Goal: Information Seeking & Learning: Check status

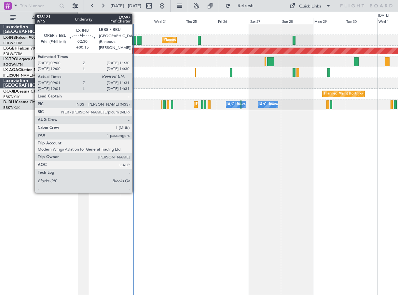
click at [135, 42] on div at bounding box center [135, 40] width 4 height 9
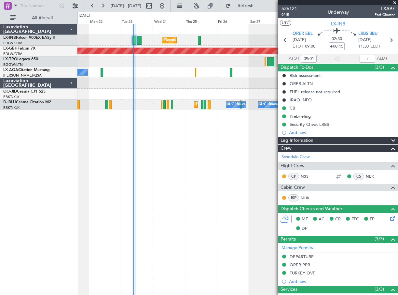
click at [396, 4] on span at bounding box center [395, 3] width 7 height 6
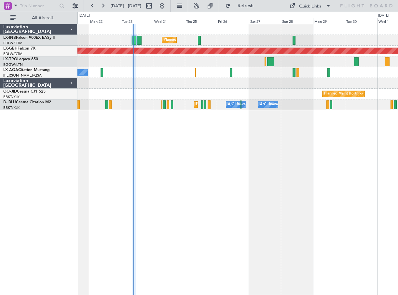
type input "0"
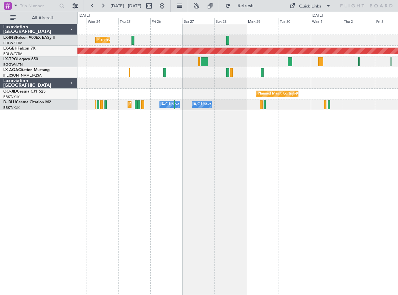
click at [232, 192] on div "Planned Maint [GEOGRAPHIC_DATA] ([GEOGRAPHIC_DATA]) Planned Maint Nurnberg No C…" at bounding box center [238, 159] width 321 height 271
click at [35, 60] on link "LX-TRO Legacy 650" at bounding box center [20, 59] width 35 height 4
click at [258, 9] on button "Refresh" at bounding box center [241, 6] width 39 height 10
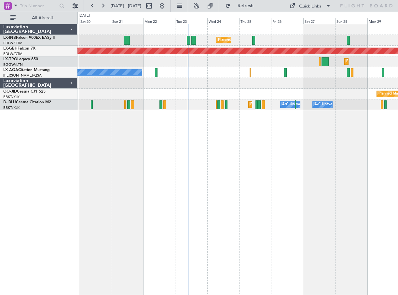
click at [248, 213] on div "Planned Maint [GEOGRAPHIC_DATA] ([GEOGRAPHIC_DATA]) Planned Maint Nurnberg Plan…" at bounding box center [238, 159] width 321 height 271
click at [102, 2] on button at bounding box center [103, 6] width 10 height 10
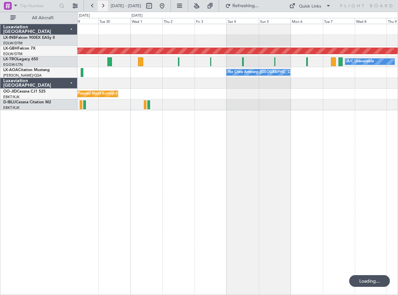
click at [101, 2] on button at bounding box center [103, 6] width 10 height 10
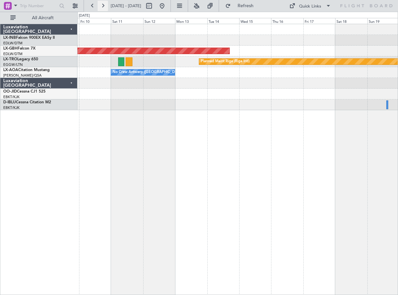
click at [101, 2] on button at bounding box center [103, 6] width 10 height 10
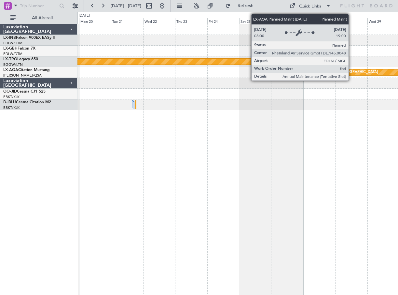
click at [352, 74] on div "Planned Maint [GEOGRAPHIC_DATA]" at bounding box center [347, 72] width 62 height 10
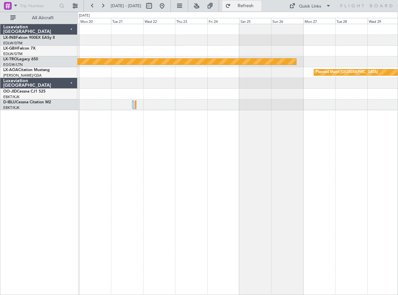
click at [252, 7] on span "Refresh" at bounding box center [245, 6] width 27 height 5
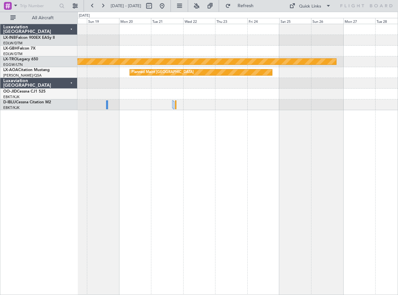
click at [225, 138] on div "Planned Maint Riga (Riga Intl) Planned Maint [GEOGRAPHIC_DATA]" at bounding box center [238, 159] width 321 height 271
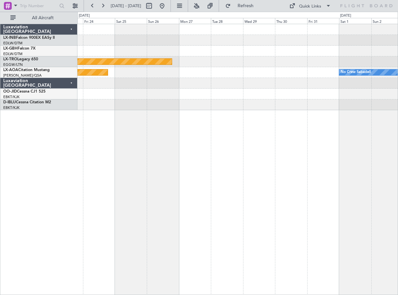
click at [293, 187] on div "Planned Maint Nurnberg Planned Maint [GEOGRAPHIC_DATA] (Riga Intl) Planned Main…" at bounding box center [238, 159] width 321 height 271
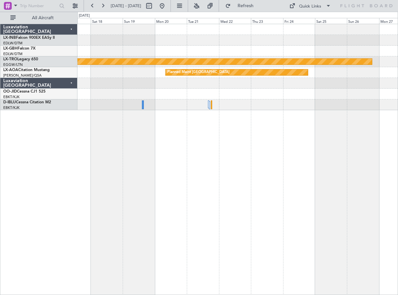
click at [327, 184] on div "Planned Maint Riga (Riga Intl) Planned Maint [GEOGRAPHIC_DATA]" at bounding box center [238, 159] width 321 height 271
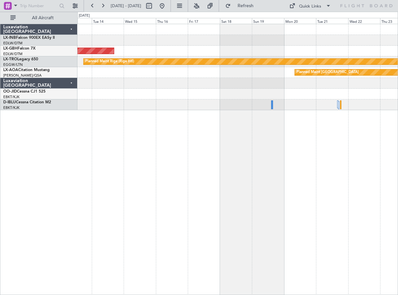
click at [290, 194] on div "Planned Maint Nurnberg Planned Maint [GEOGRAPHIC_DATA] (Riga Intl) Planned Main…" at bounding box center [238, 159] width 321 height 271
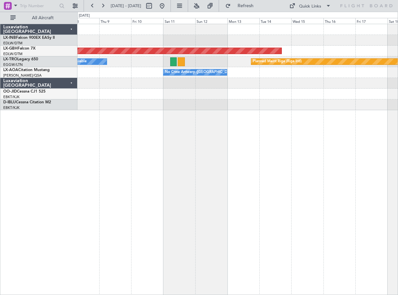
click at [242, 184] on div "Planned Maint Nurnberg Planned Maint [GEOGRAPHIC_DATA] (Riga Intl) A/C Unavaila…" at bounding box center [238, 159] width 321 height 271
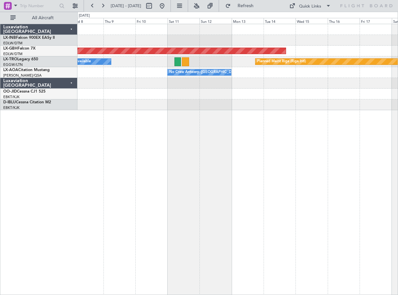
click at [310, 194] on div "Planned Maint Nurnberg Planned Maint [GEOGRAPHIC_DATA] (Riga Intl) A/C Unavaila…" at bounding box center [238, 159] width 321 height 271
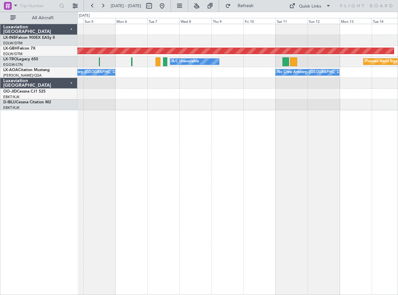
click at [308, 193] on div "Planned Maint Nurnberg Planned Maint [GEOGRAPHIC_DATA] (Riga Intl) A/C Unavaila…" at bounding box center [238, 159] width 321 height 271
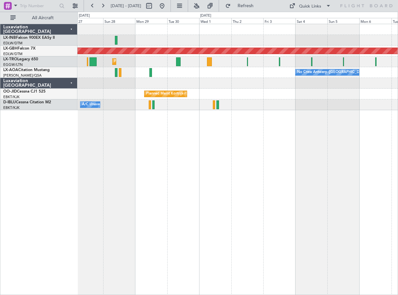
click at [338, 199] on div "Planned Maint Nurnberg Planned Maint [GEOGRAPHIC_DATA] ([GEOGRAPHIC_DATA]) A/C …" at bounding box center [238, 159] width 321 height 271
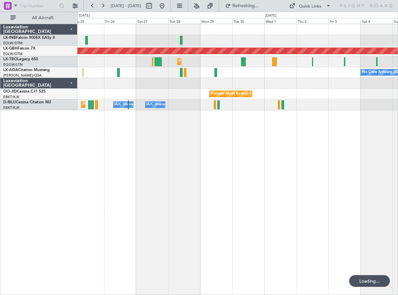
click at [253, 200] on div "Planned Maint Nurnberg Planned Maint [GEOGRAPHIC_DATA] ([GEOGRAPHIC_DATA]) No C…" at bounding box center [238, 159] width 321 height 271
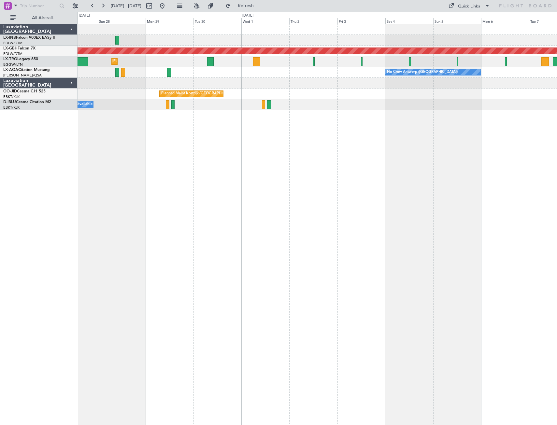
click at [154, 229] on div "Planned Maint Nurnberg Planned Maint [GEOGRAPHIC_DATA] ([GEOGRAPHIC_DATA]) A/C …" at bounding box center [317, 225] width 479 height 402
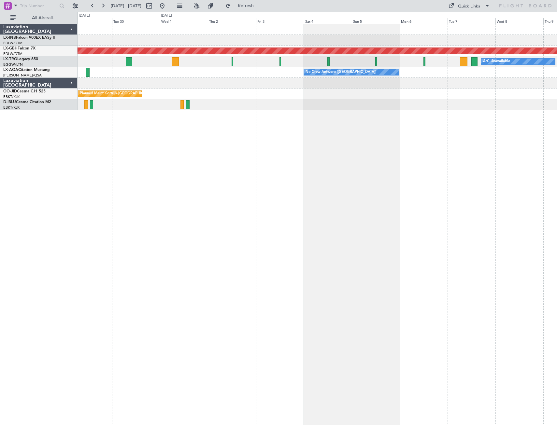
click at [178, 228] on div "Planned Maint Nurnberg A/C Unavailable Planned Maint [GEOGRAPHIC_DATA] ([GEOGRA…" at bounding box center [317, 225] width 479 height 402
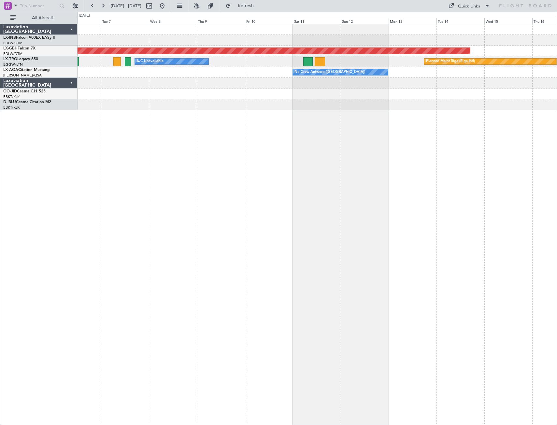
click at [174, 180] on div "Planned Maint Nurnberg A/C Unavailable Planned Maint [GEOGRAPHIC_DATA] (Riga In…" at bounding box center [317, 225] width 479 height 402
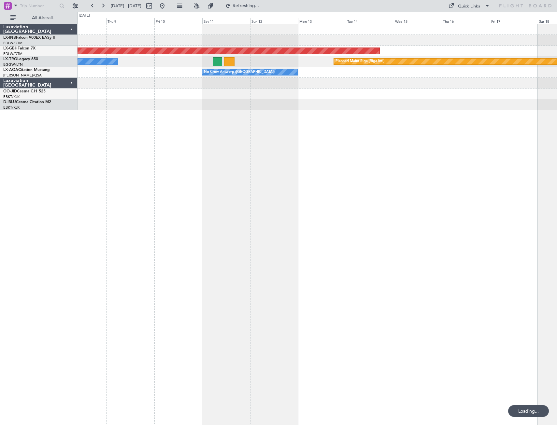
click at [146, 175] on div "Planned Maint Nurnberg A/C Unavailable Planned Maint [GEOGRAPHIC_DATA] (Riga In…" at bounding box center [317, 225] width 479 height 402
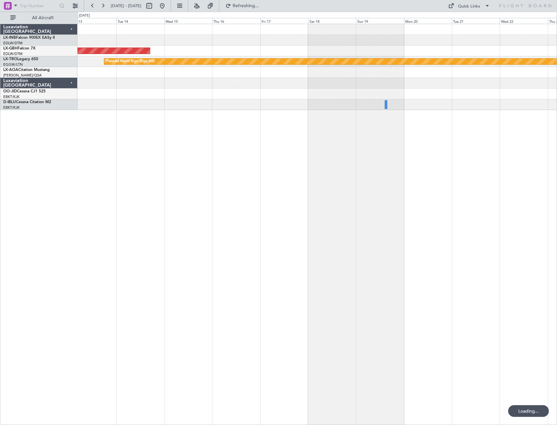
click at [151, 177] on div "Planned Maint Nurnberg Planned Maint [GEOGRAPHIC_DATA] (Riga Intl) No Crew [GEO…" at bounding box center [317, 225] width 479 height 402
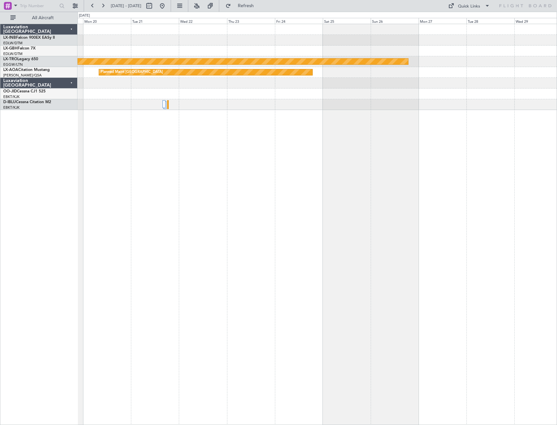
click at [383, 201] on div "Planned Maint Riga (Riga Intl) Planned Maint [GEOGRAPHIC_DATA]" at bounding box center [317, 225] width 479 height 402
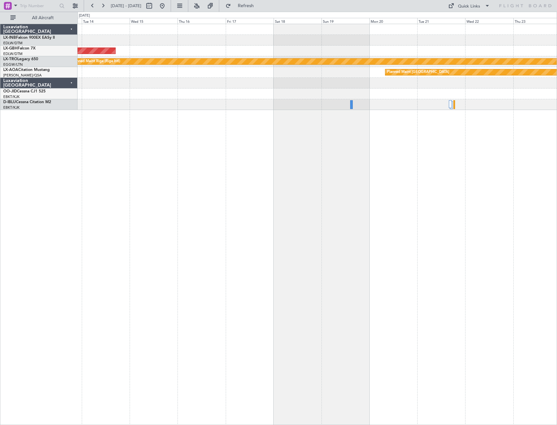
click at [398, 206] on div "Planned Maint Nurnberg Planned Maint [GEOGRAPHIC_DATA] (Riga Intl) Planned Main…" at bounding box center [317, 225] width 479 height 402
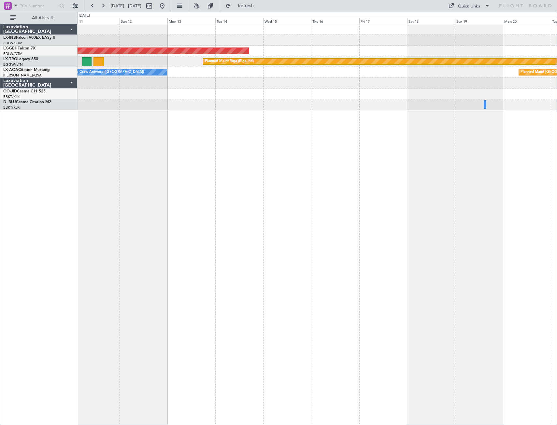
click at [398, 205] on div "Planned Maint Nurnberg Planned Maint [GEOGRAPHIC_DATA] (Riga Intl) A/C Unavaila…" at bounding box center [317, 225] width 479 height 402
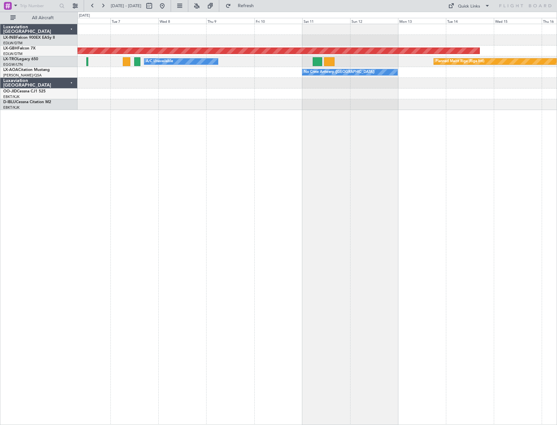
click at [397, 214] on div "Planned Maint Nurnberg Planned Maint [GEOGRAPHIC_DATA] (Riga Intl) A/C Unavaila…" at bounding box center [317, 225] width 479 height 402
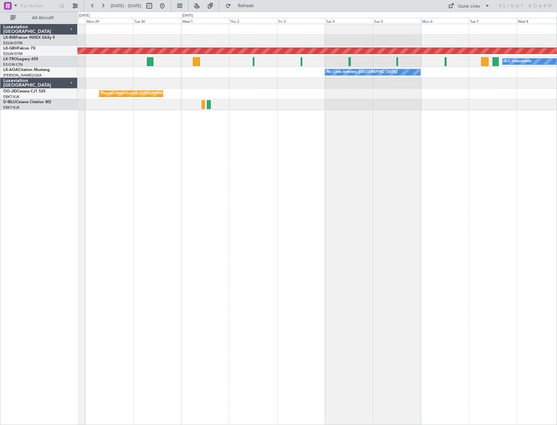
click at [398, 222] on div "Planned Maint Nurnberg A/C Unavailable No Crew [GEOGRAPHIC_DATA] ([GEOGRAPHIC_D…" at bounding box center [317, 225] width 479 height 402
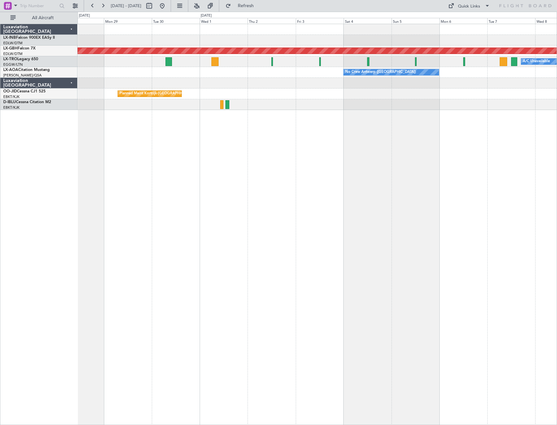
click at [362, 217] on div "Planned Maint Nurnberg A/C Unavailable No Crew [GEOGRAPHIC_DATA] ([GEOGRAPHIC_D…" at bounding box center [317, 225] width 479 height 402
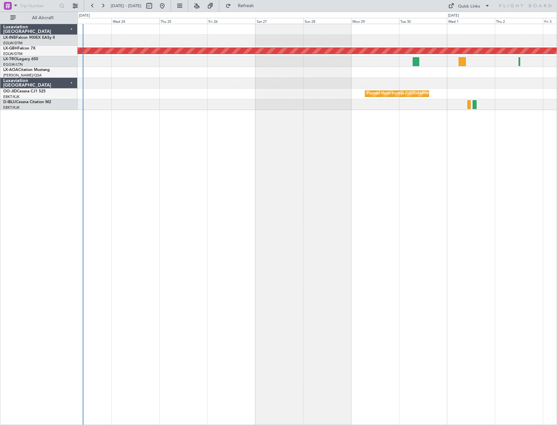
click at [374, 219] on div "Planned Maint Nurnberg No Crew [GEOGRAPHIC_DATA] ([GEOGRAPHIC_DATA]) No [GEOGRA…" at bounding box center [317, 225] width 479 height 402
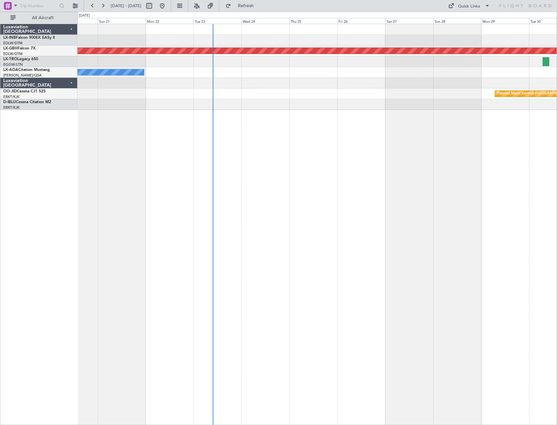
click at [349, 216] on div "Planned Maint Nurnberg No [GEOGRAPHIC_DATA] ([GEOGRAPHIC_DATA]) Planned Maint […" at bounding box center [317, 225] width 479 height 402
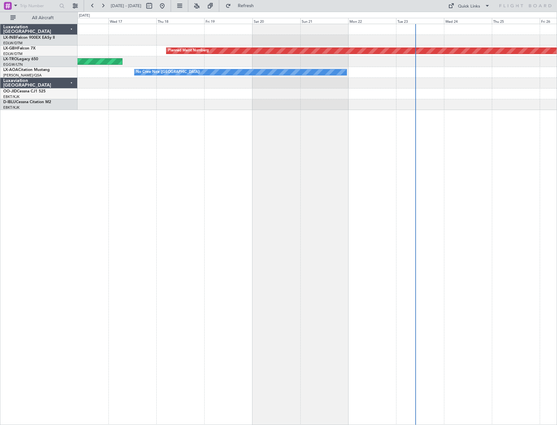
click at [398, 212] on div "Planned Maint Nurnberg Unplanned Maint [GEOGRAPHIC_DATA] ([PERSON_NAME] Intl) N…" at bounding box center [317, 225] width 479 height 402
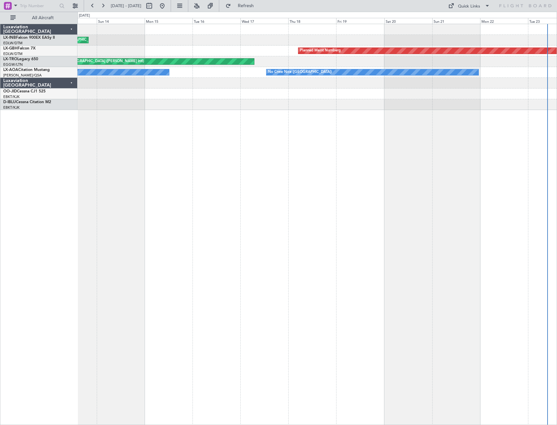
click at [105, 207] on div "Planned Maint [GEOGRAPHIC_DATA] ([GEOGRAPHIC_DATA]) Planned Maint Nurnberg Unpl…" at bounding box center [317, 225] width 479 height 402
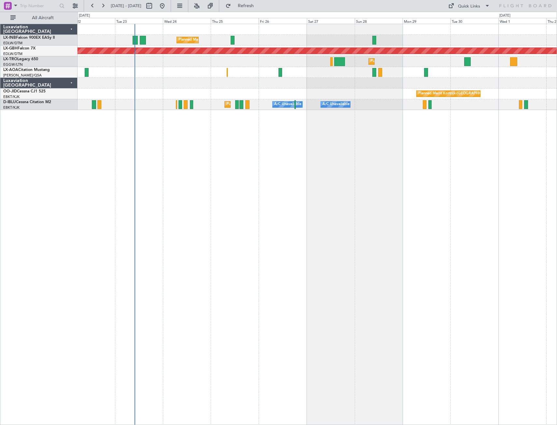
click at [225, 185] on div "Planned Maint [GEOGRAPHIC_DATA] ([GEOGRAPHIC_DATA]) Planned Maint Nurnberg Plan…" at bounding box center [317, 225] width 479 height 402
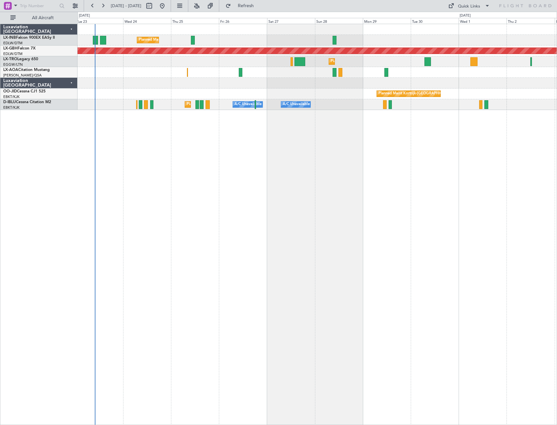
click at [398, 186] on div "Planned Maint [GEOGRAPHIC_DATA] ([GEOGRAPHIC_DATA]) Planned Maint Nurnberg Plan…" at bounding box center [317, 225] width 479 height 402
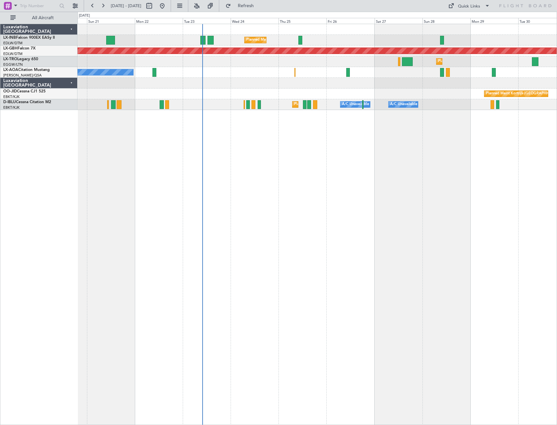
click at [277, 178] on div "Planned Maint [GEOGRAPHIC_DATA] ([GEOGRAPHIC_DATA]) Planned Maint Nurnberg Plan…" at bounding box center [317, 225] width 479 height 402
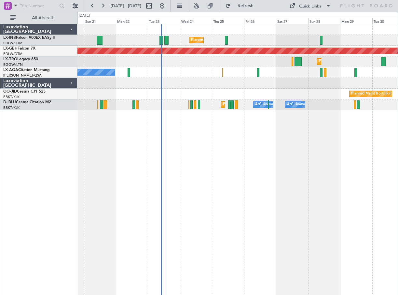
click at [41, 101] on link "D-IBLU Cessna Citation M2" at bounding box center [27, 102] width 48 height 4
